Goal: Transaction & Acquisition: Purchase product/service

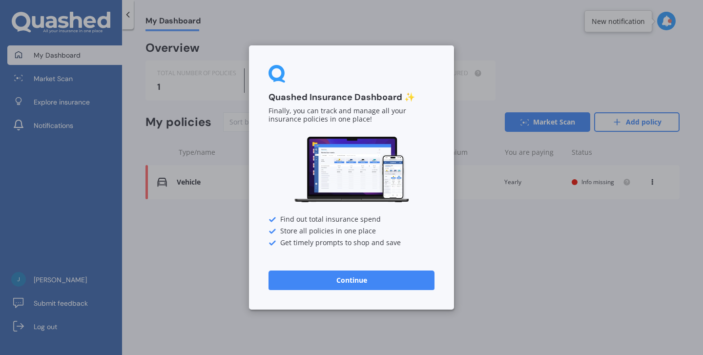
click at [361, 286] on button "Continue" at bounding box center [352, 281] width 166 height 20
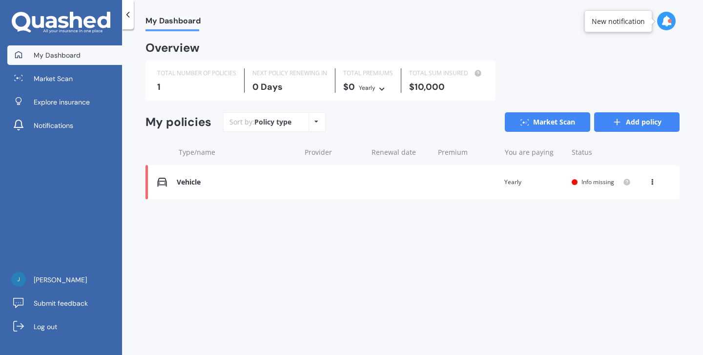
click at [634, 119] on link "Add policy" at bounding box center [636, 122] width 85 height 20
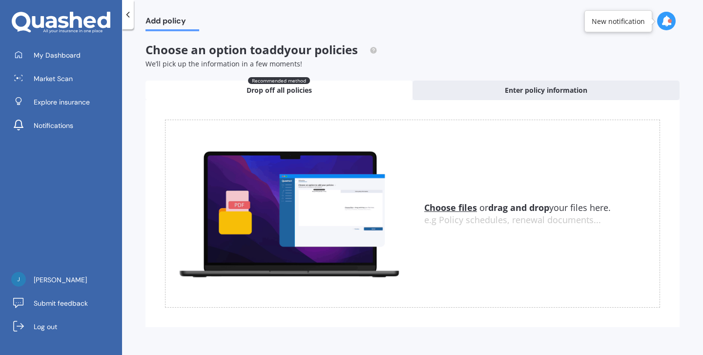
click at [152, 24] on span "Add policy" at bounding box center [173, 22] width 54 height 13
click at [121, 14] on div at bounding box center [61, 23] width 122 height 22
click at [128, 15] on icon at bounding box center [128, 15] width 10 height 10
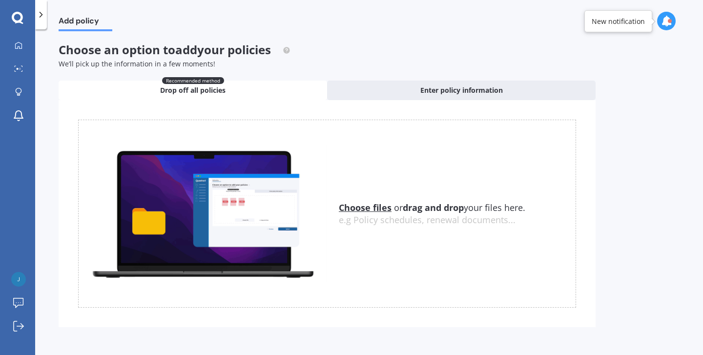
click at [42, 17] on icon at bounding box center [41, 15] width 10 height 10
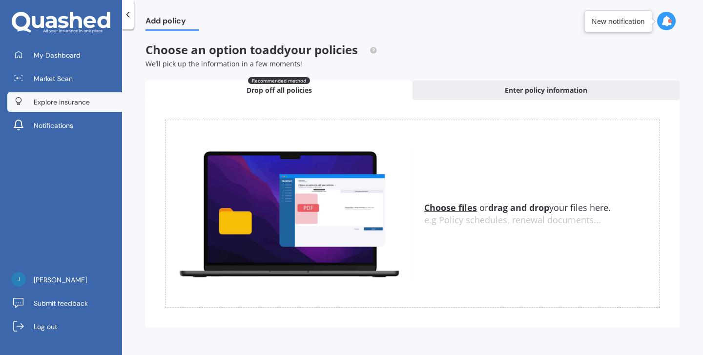
click at [63, 100] on span "Explore insurance" at bounding box center [62, 102] width 56 height 10
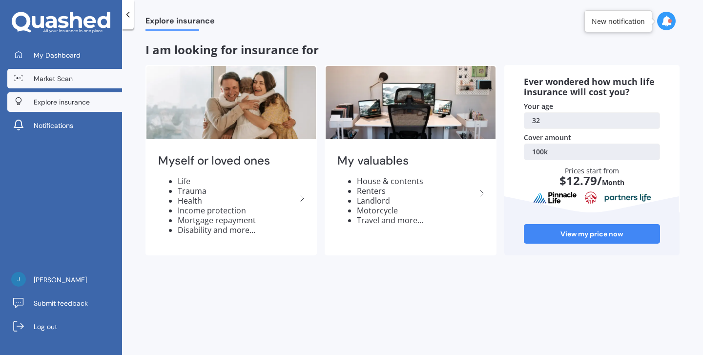
click at [66, 73] on link "Market Scan" at bounding box center [64, 79] width 115 height 20
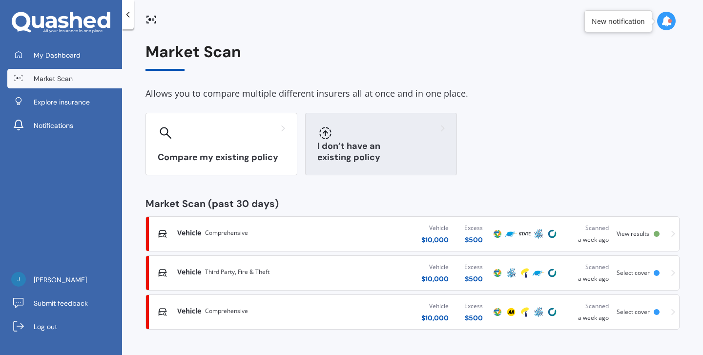
click at [348, 134] on div at bounding box center [380, 133] width 127 height 16
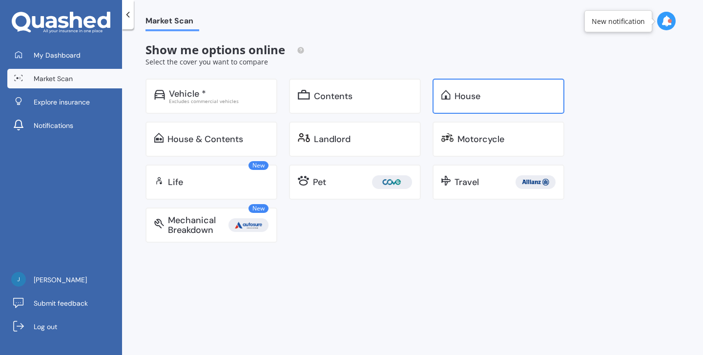
click at [485, 92] on div "House" at bounding box center [505, 96] width 101 height 10
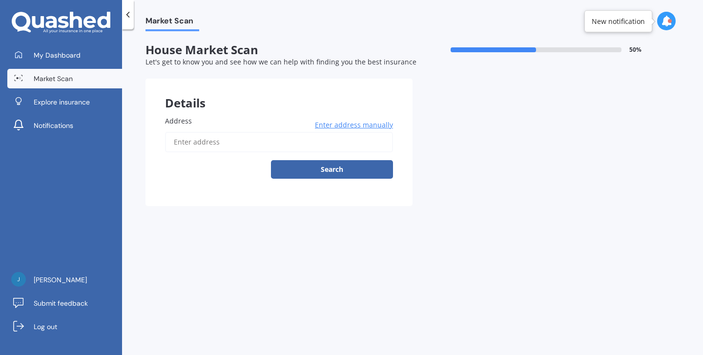
click at [211, 139] on input "Address" at bounding box center [279, 142] width 228 height 21
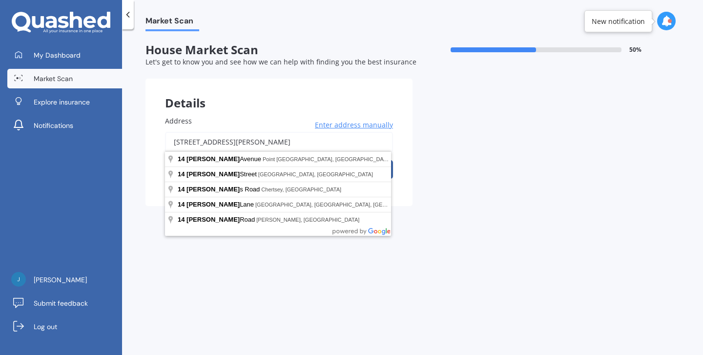
drag, startPoint x: 220, startPoint y: 154, endPoint x: 233, endPoint y: 178, distance: 26.7
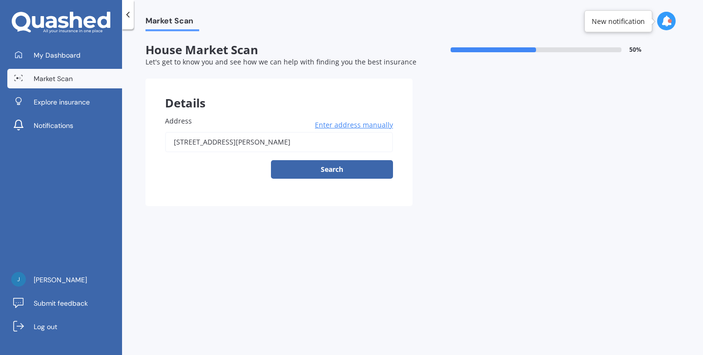
type input "[STREET_ADDRESS][PERSON_NAME]"
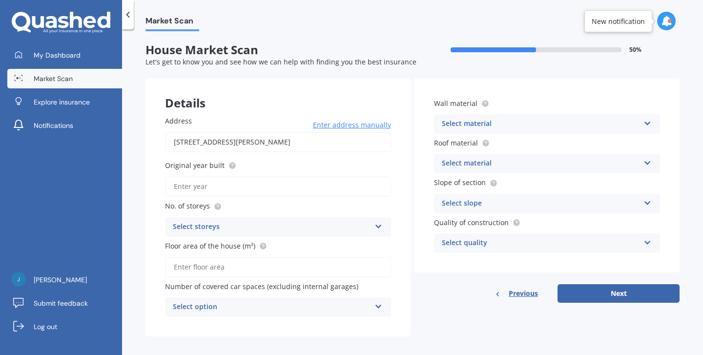
click at [255, 190] on input "Original year built" at bounding box center [278, 186] width 226 height 21
type input "2025"
click at [215, 226] on div "Select storeys" at bounding box center [272, 227] width 198 height 12
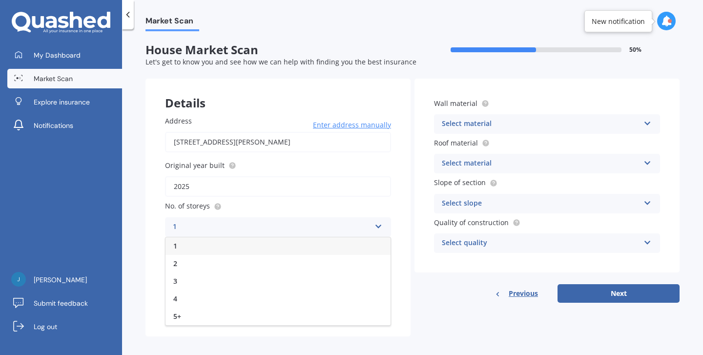
click at [215, 237] on div "1" at bounding box center [278, 246] width 225 height 18
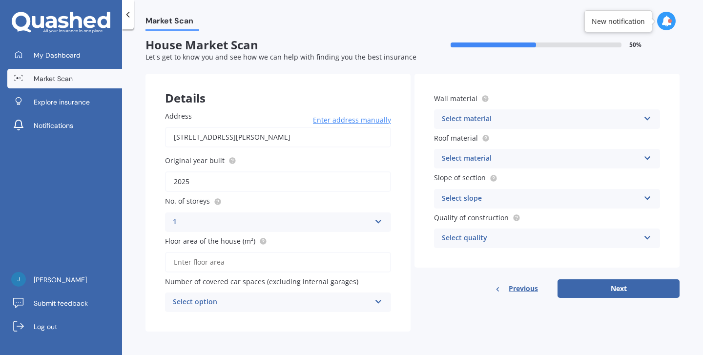
scroll to position [4, 0]
click at [232, 261] on input "Floor area of the house (m²)" at bounding box center [278, 263] width 226 height 21
type input "160"
click at [269, 298] on div "Select option" at bounding box center [272, 303] width 198 height 12
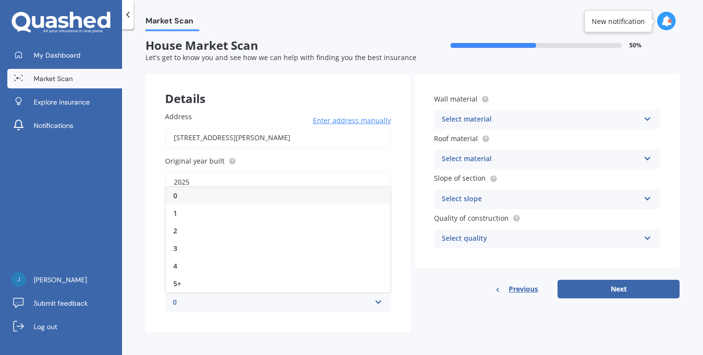
click at [269, 298] on div "0" at bounding box center [272, 303] width 198 height 12
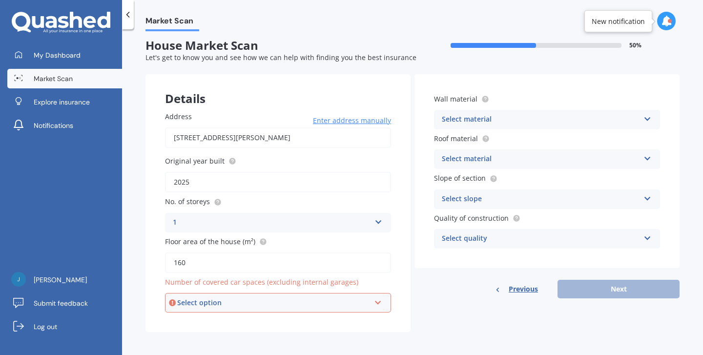
click at [269, 298] on div "Select option" at bounding box center [273, 302] width 193 height 11
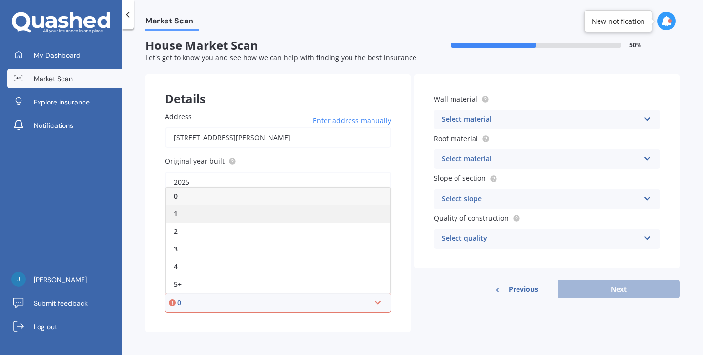
click at [217, 210] on div "1" at bounding box center [278, 214] width 224 height 18
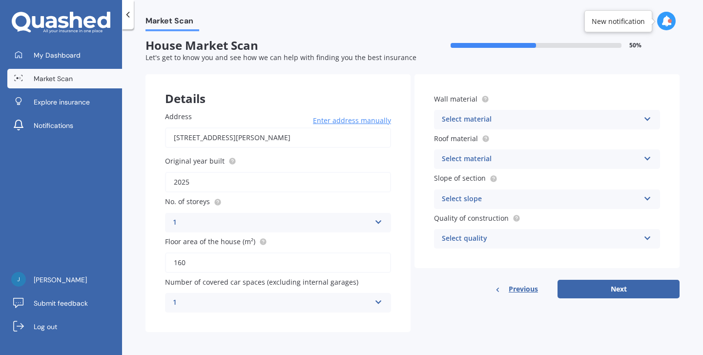
click at [478, 121] on div "Select material" at bounding box center [541, 120] width 198 height 12
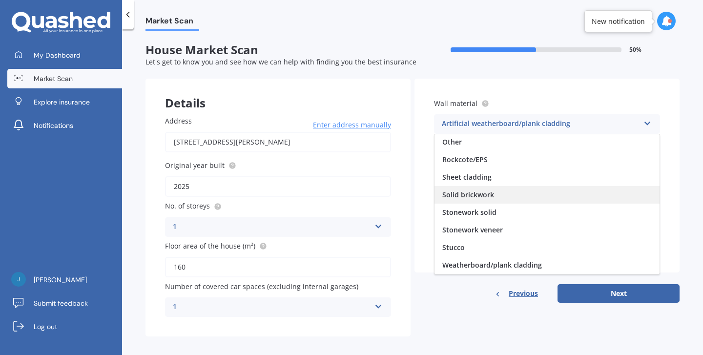
scroll to position [89, 0]
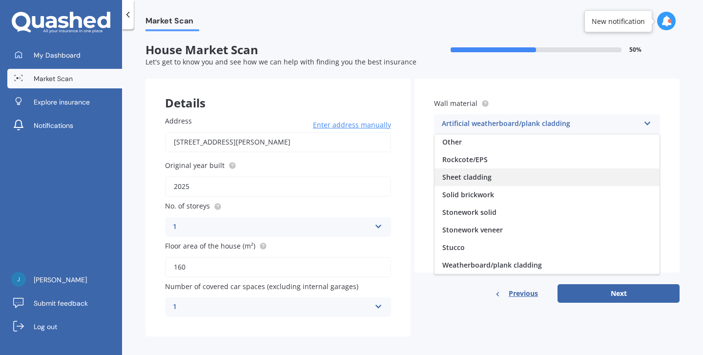
click at [518, 176] on div "Sheet cladding" at bounding box center [547, 178] width 225 height 18
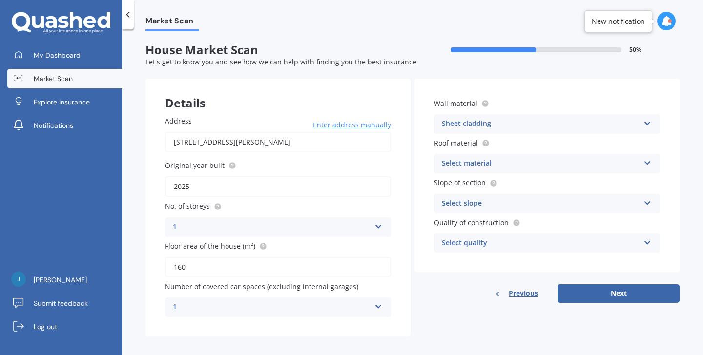
click at [496, 155] on div "Select material Flat fibre cement Flat membrane Flat metal covering Pitched con…" at bounding box center [547, 164] width 226 height 20
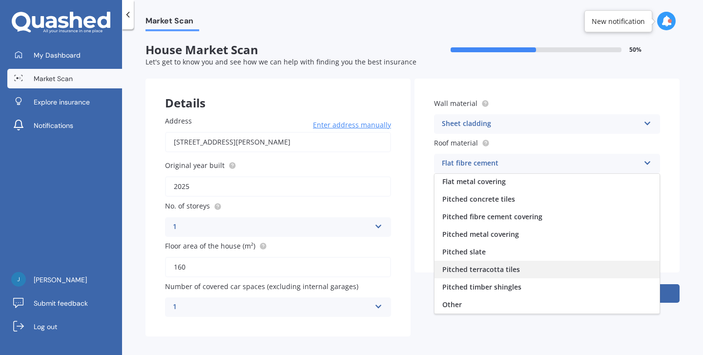
scroll to position [36, 0]
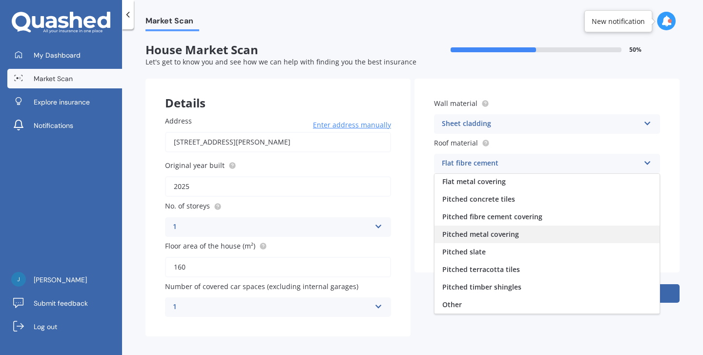
click at [514, 232] on span "Pitched metal covering" at bounding box center [481, 234] width 77 height 9
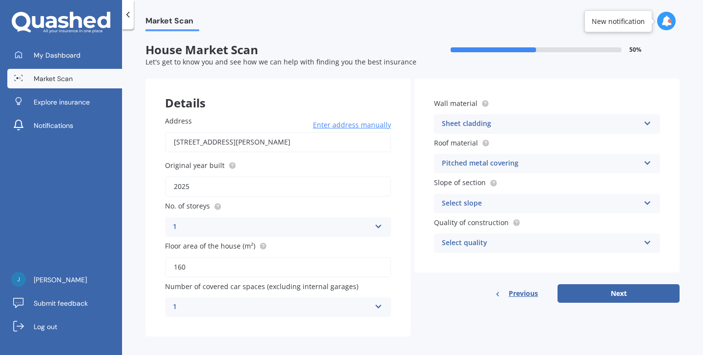
click at [500, 199] on div "Select slope" at bounding box center [541, 204] width 198 height 12
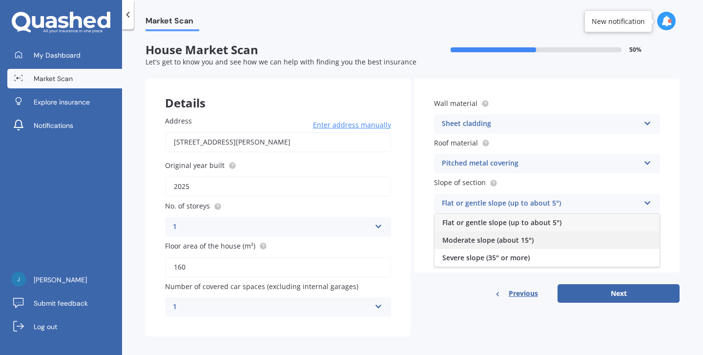
click at [527, 239] on span "Moderate slope (about 15°)" at bounding box center [488, 239] width 91 height 9
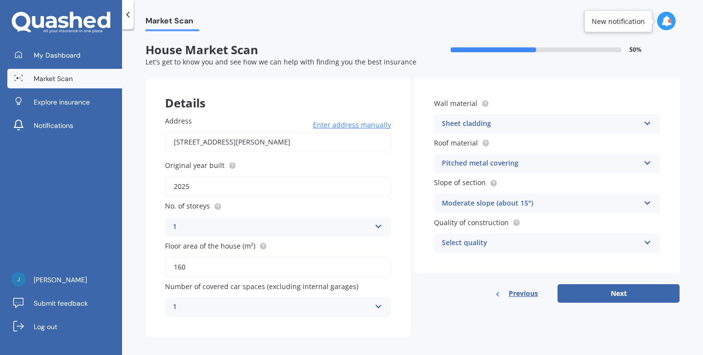
click at [498, 246] on div "Select quality" at bounding box center [541, 243] width 198 height 12
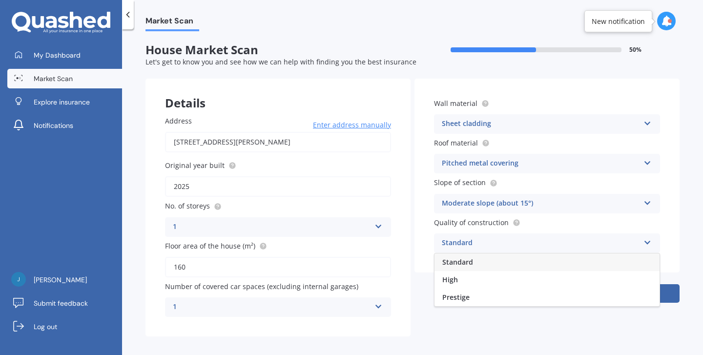
click at [484, 261] on div "Standard" at bounding box center [547, 263] width 225 height 18
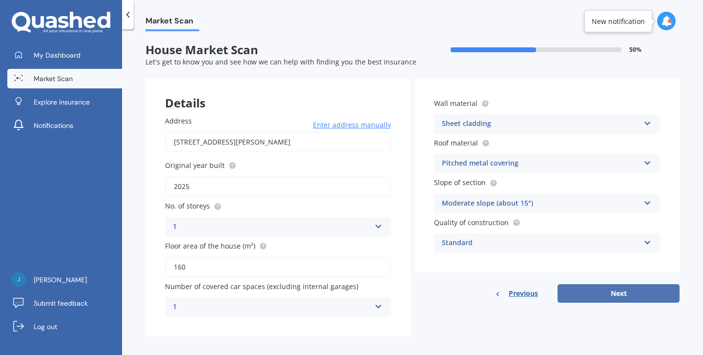
click at [627, 291] on button "Next" at bounding box center [619, 293] width 122 height 19
select select "06"
select select "08"
select select "1993"
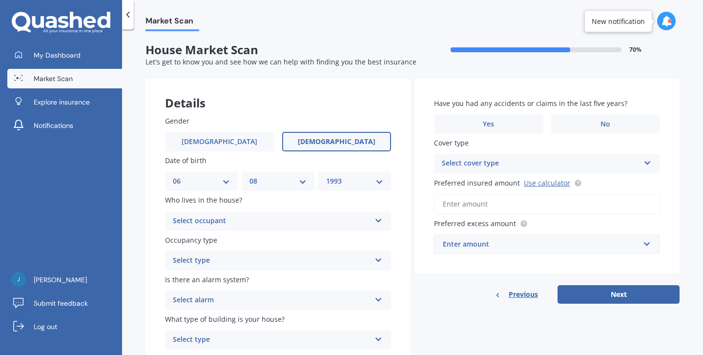
click at [226, 171] on div "DD 01 02 03 04 05 06 07 08 09 10 11 12 13 14 15 16 17 18 19 20 21 22 23 24 25 2…" at bounding box center [201, 181] width 73 height 20
select select "07"
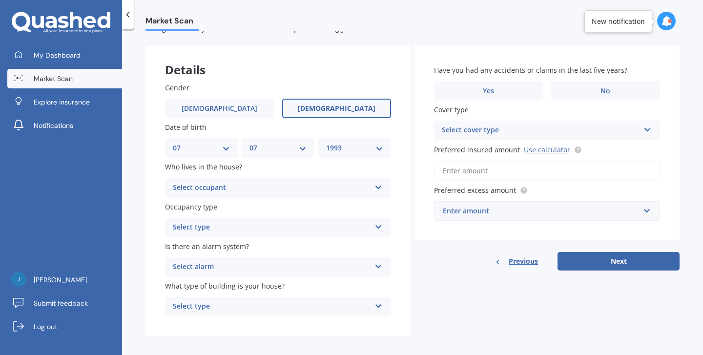
scroll to position [36, 0]
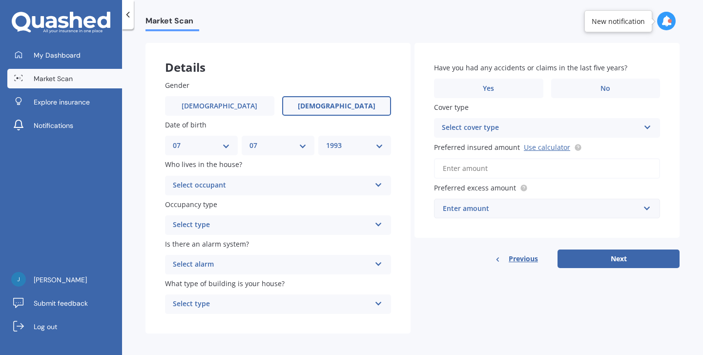
click at [287, 182] on div "Select occupant" at bounding box center [272, 186] width 198 height 12
click at [279, 206] on div "Owner" at bounding box center [278, 205] width 225 height 18
click at [271, 220] on div "Select type" at bounding box center [272, 225] width 198 height 12
click at [260, 243] on div "Permanent" at bounding box center [278, 244] width 225 height 18
click at [245, 261] on div "Select alarm" at bounding box center [272, 265] width 198 height 12
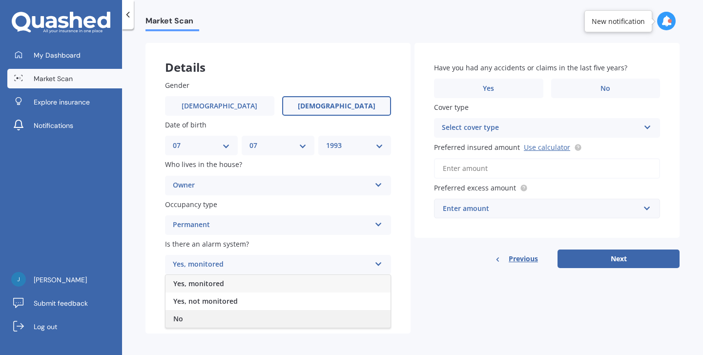
click at [214, 312] on div "No" at bounding box center [278, 319] width 225 height 18
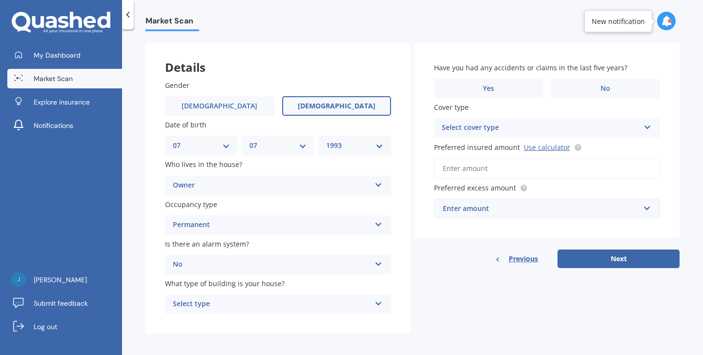
click at [246, 298] on div "Select type" at bounding box center [272, 304] width 198 height 12
click at [241, 329] on div "Gender Male Female Date of birth DD 01 02 03 04 05 06 07 08 09 10 11 12 13 14 1…" at bounding box center [278, 198] width 265 height 274
click at [262, 301] on div "Freestanding" at bounding box center [272, 304] width 198 height 12
click at [224, 253] on div "Freestanding" at bounding box center [278, 250] width 225 height 18
click at [569, 84] on label "No" at bounding box center [605, 89] width 109 height 20
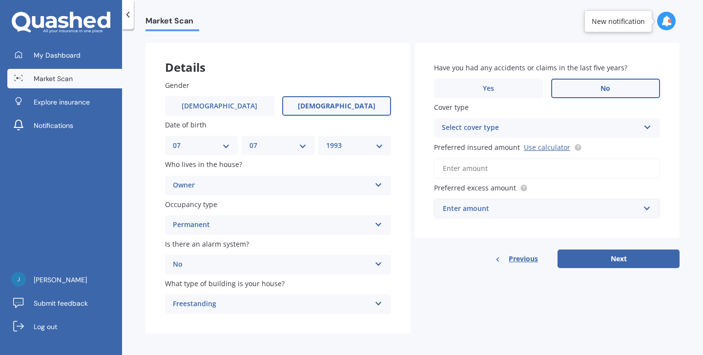
click at [0, 0] on input "No" at bounding box center [0, 0] width 0 height 0
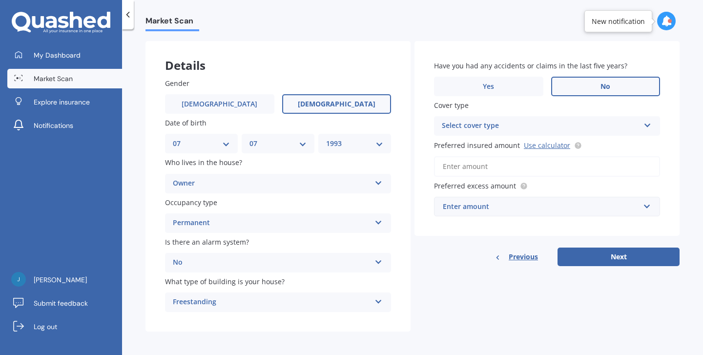
scroll to position [37, 0]
click at [547, 122] on div "Select cover type" at bounding box center [541, 127] width 198 height 12
click at [541, 143] on div "High" at bounding box center [547, 146] width 225 height 18
click at [540, 145] on link "Use calculator" at bounding box center [547, 145] width 46 height 9
click at [492, 169] on input "Preferred insured amount Use calculator" at bounding box center [547, 167] width 226 height 21
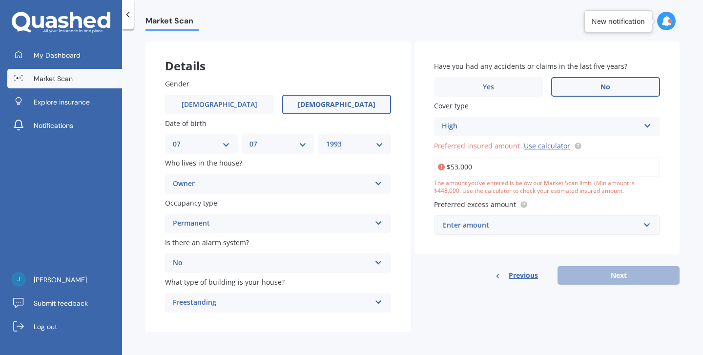
type input "$530,000"
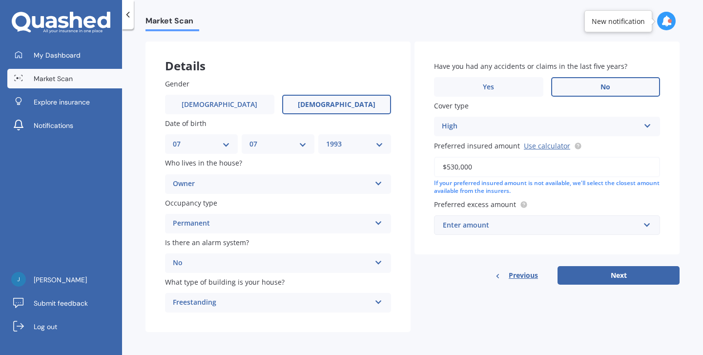
click at [504, 220] on div "Enter amount" at bounding box center [541, 225] width 197 height 11
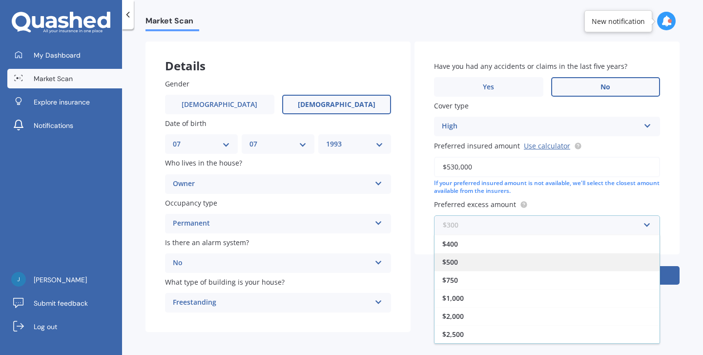
scroll to position [18, 0]
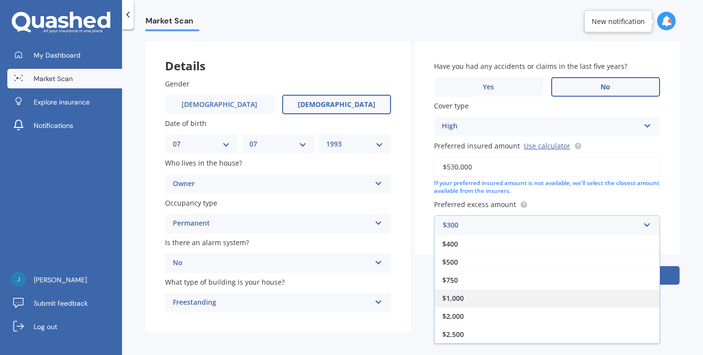
click at [477, 295] on div "$1,000" at bounding box center [547, 298] width 225 height 18
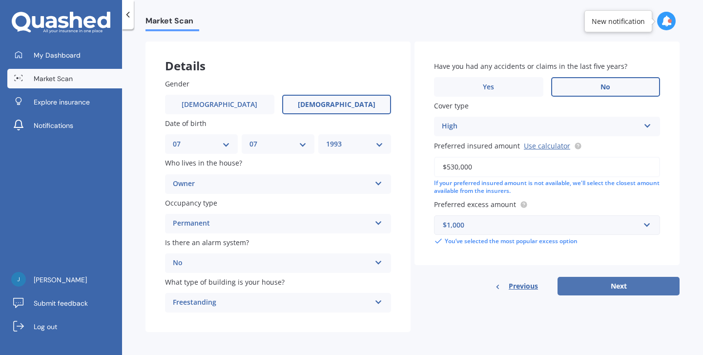
click at [608, 289] on button "Next" at bounding box center [619, 286] width 122 height 19
select select "07"
select select "1993"
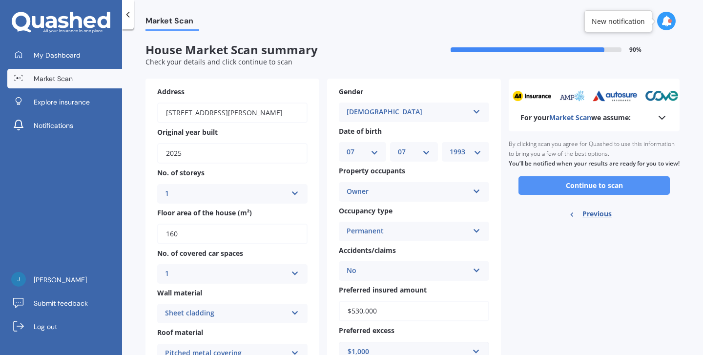
scroll to position [0, 0]
click at [549, 190] on button "Continue to scan" at bounding box center [594, 185] width 151 height 19
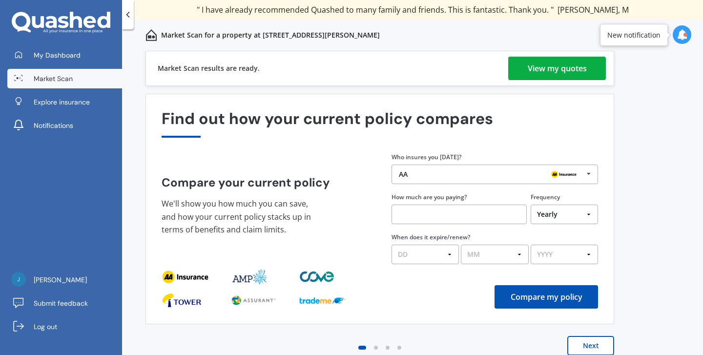
click at [557, 70] on div "View my quotes" at bounding box center [557, 68] width 59 height 23
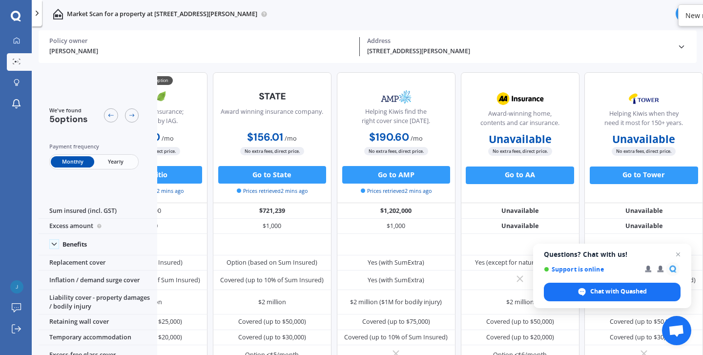
scroll to position [0, 81]
click at [680, 254] on span "Open chat" at bounding box center [679, 255] width 12 height 12
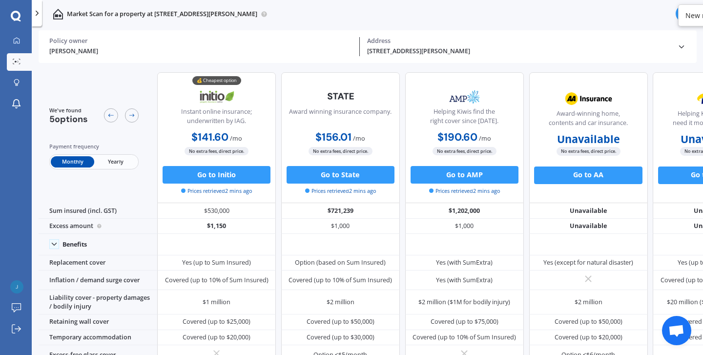
scroll to position [0, 0]
click at [41, 11] on icon at bounding box center [37, 13] width 9 height 9
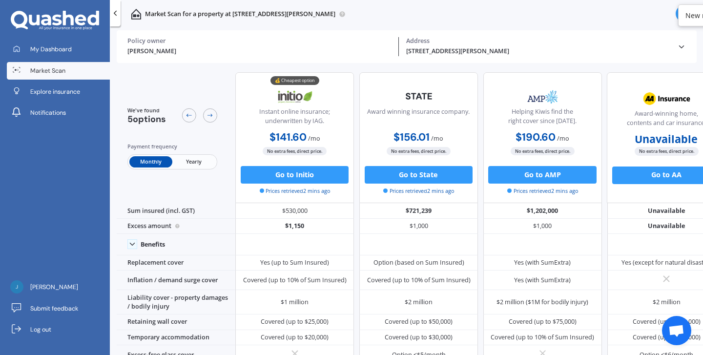
click at [54, 70] on span "Market Scan" at bounding box center [47, 70] width 35 height 9
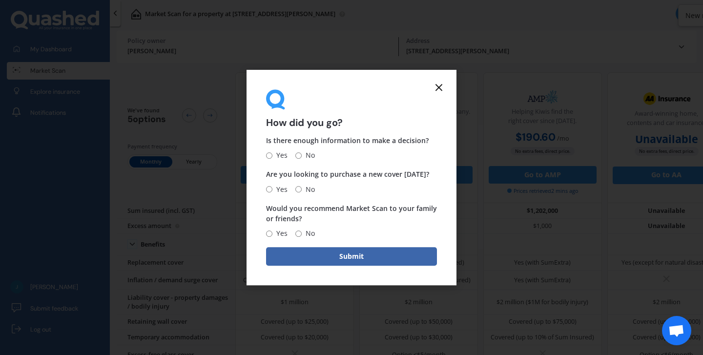
click at [436, 91] on icon at bounding box center [439, 88] width 12 height 12
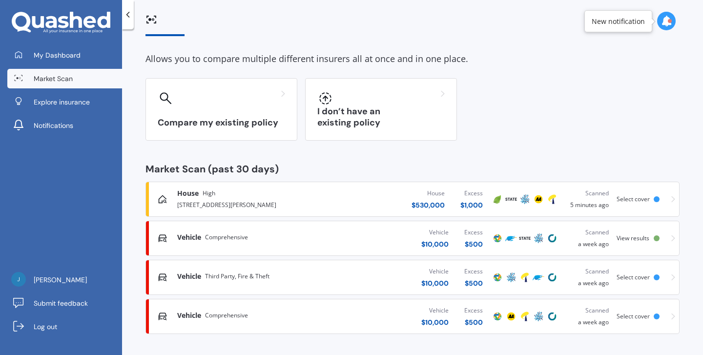
scroll to position [34, 0]
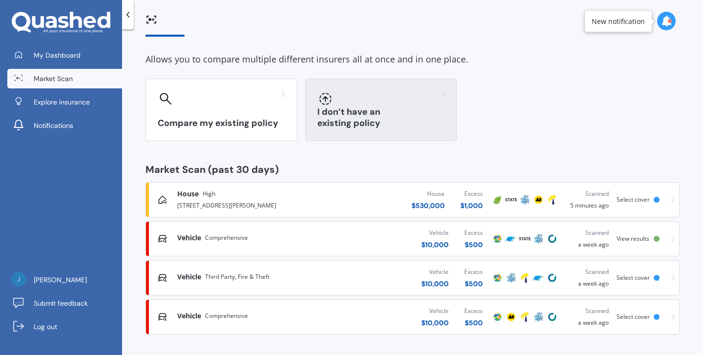
click at [388, 111] on div "I don’t have an existing policy" at bounding box center [381, 110] width 152 height 63
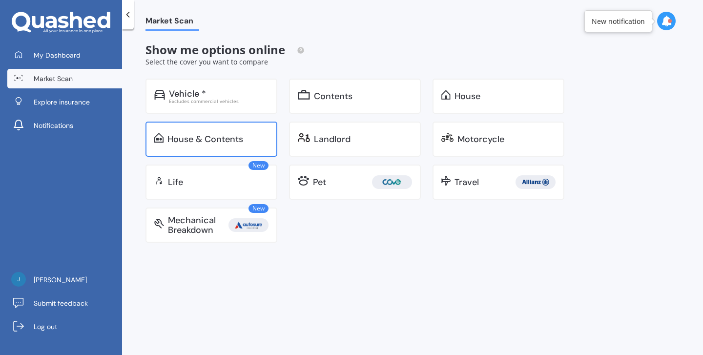
click at [230, 134] on div "House & Contents" at bounding box center [206, 139] width 76 height 10
